Goal: Navigation & Orientation: Understand site structure

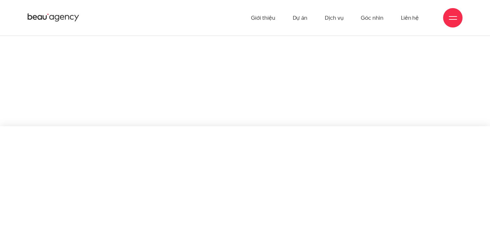
scroll to position [82, 0]
click at [262, 18] on link "Giới thiệu" at bounding box center [263, 18] width 24 height 36
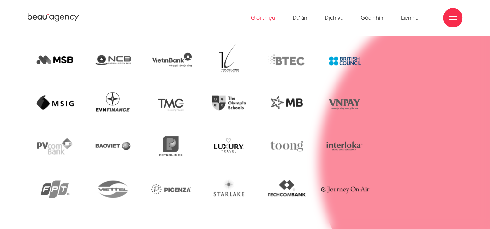
scroll to position [1442, 0]
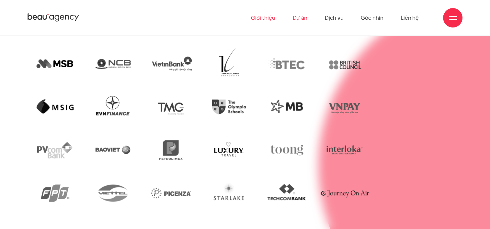
click at [300, 18] on link "Dự án" at bounding box center [299, 18] width 15 height 36
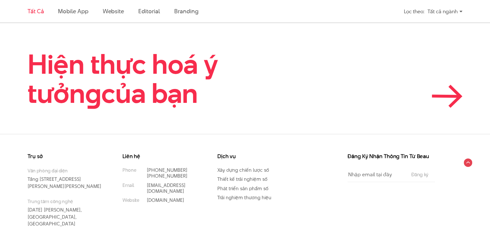
scroll to position [1488, 0]
